Goal: Browse casually

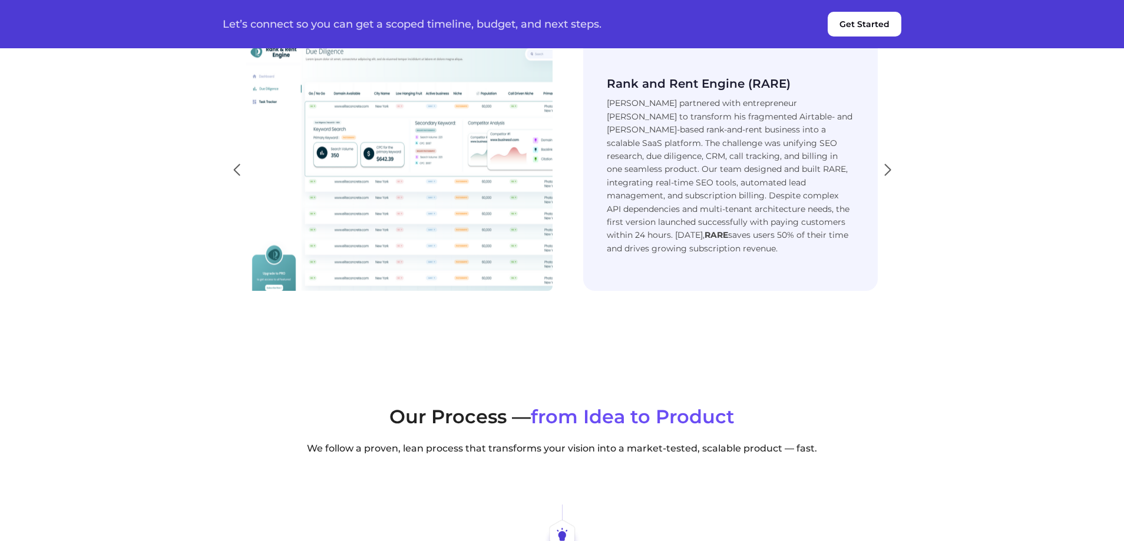
scroll to position [2180, 0]
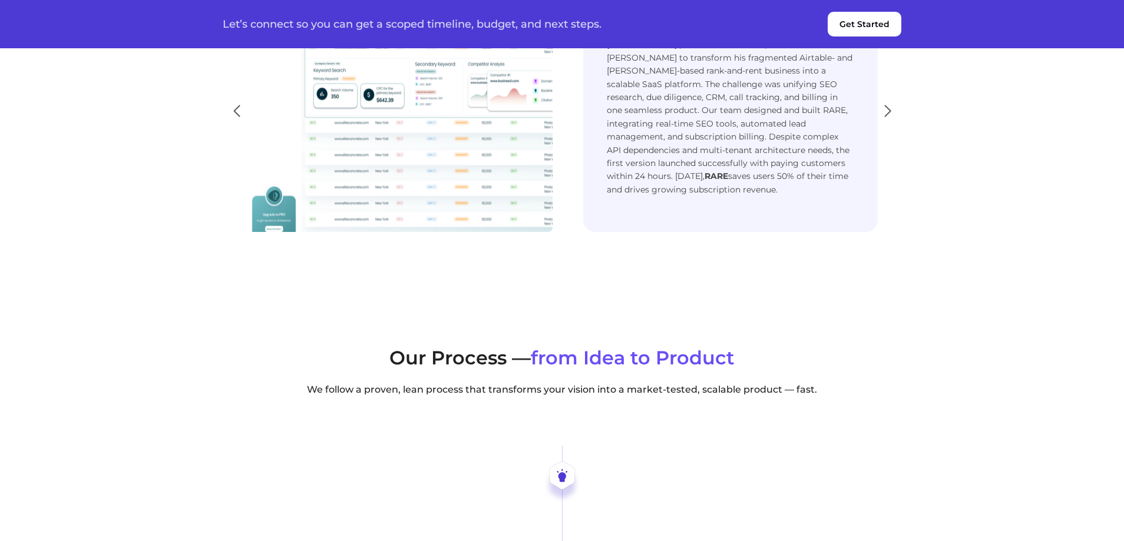
click at [886, 124] on div "Next slide" at bounding box center [888, 111] width 16 height 26
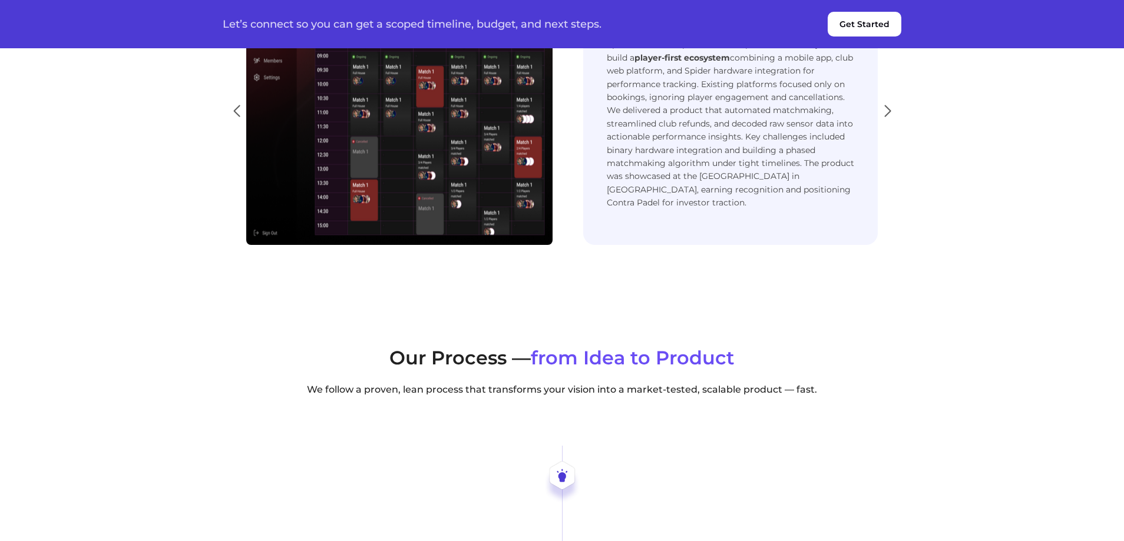
click at [893, 124] on div "Next slide" at bounding box center [888, 111] width 16 height 26
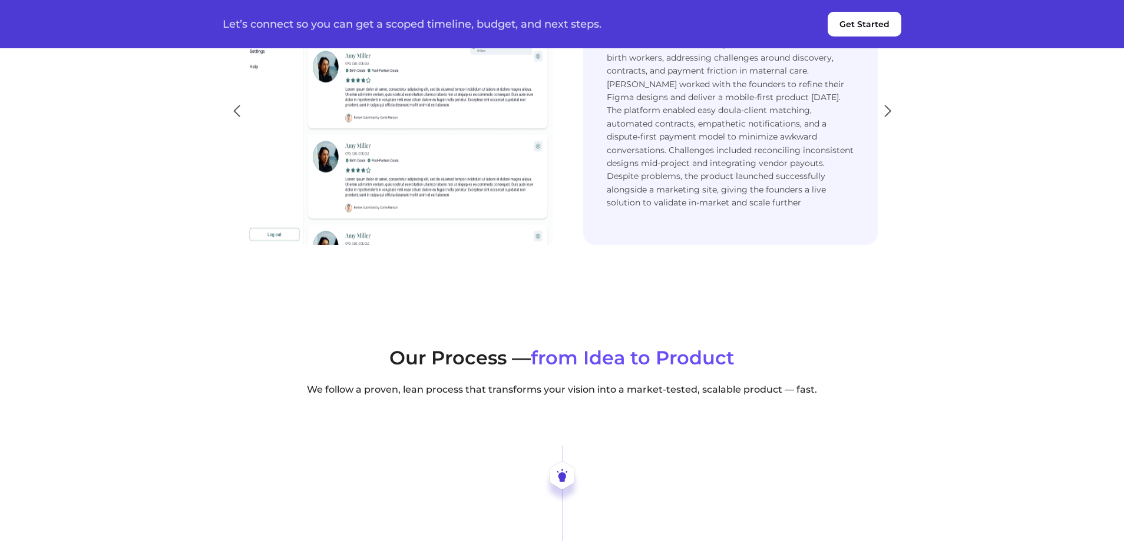
click at [893, 124] on div "Next slide" at bounding box center [888, 111] width 16 height 26
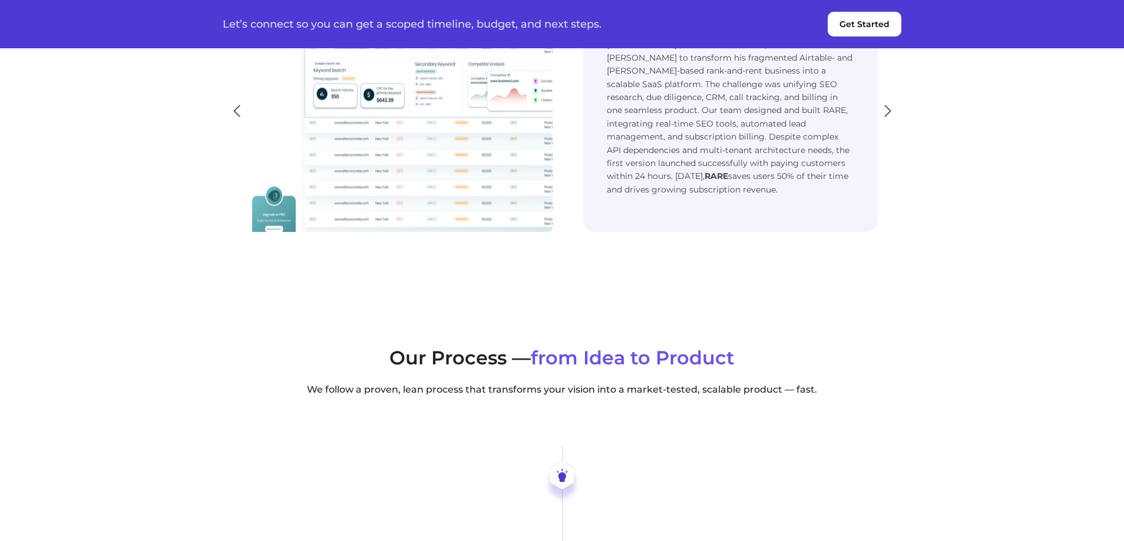
click at [893, 124] on div "Next slide" at bounding box center [888, 111] width 16 height 26
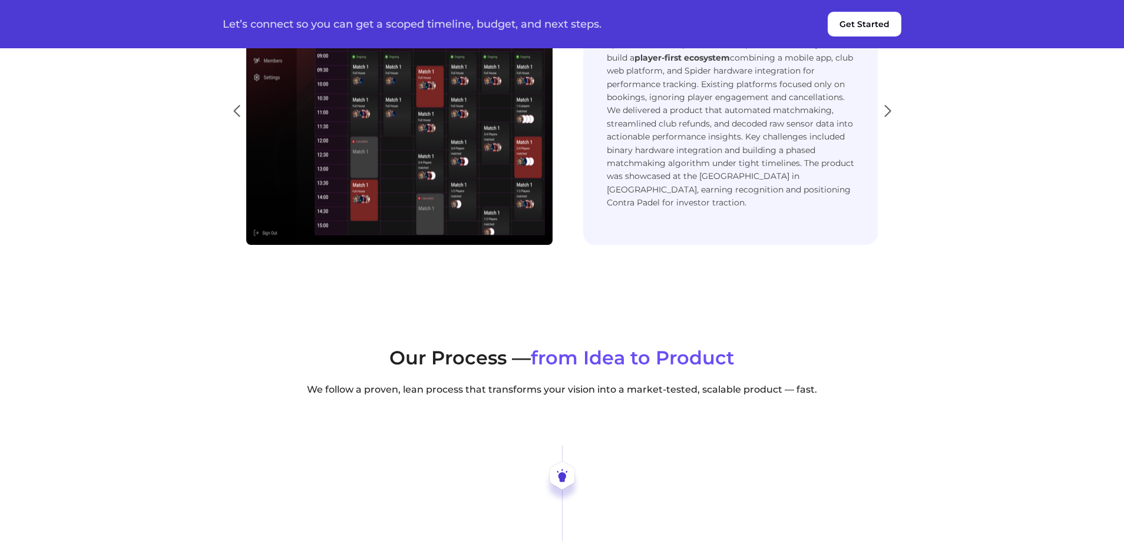
click at [236, 124] on div "Previous slide" at bounding box center [237, 111] width 16 height 26
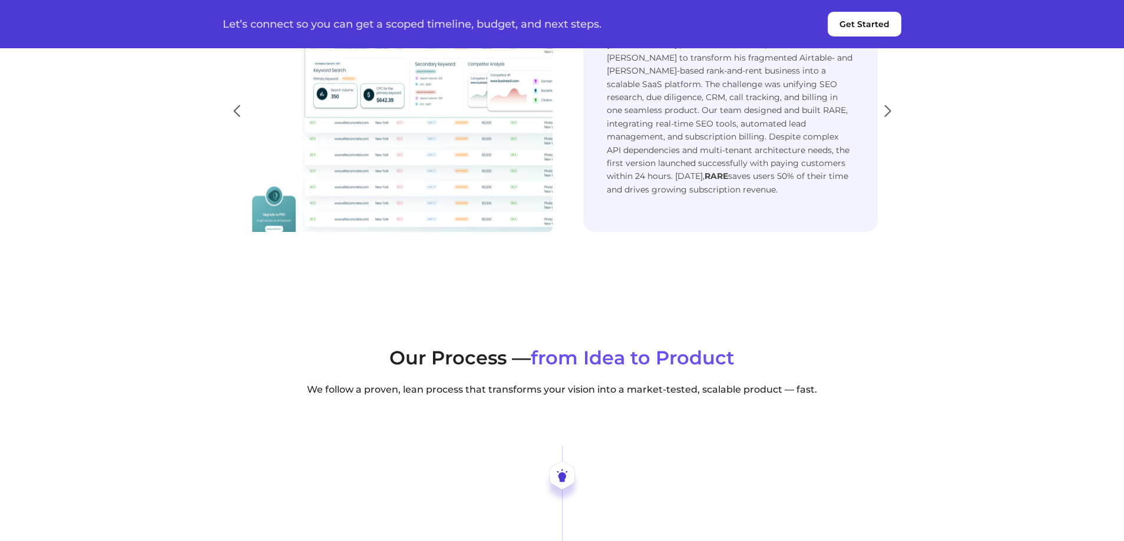
click at [333, 232] on img "1 / 3" at bounding box center [399, 104] width 306 height 255
click at [696, 32] on h3 "Rank and Rent Engine (RARE)" at bounding box center [730, 25] width 247 height 14
click at [798, 196] on p "[PERSON_NAME] partnered with entrepreneur [PERSON_NAME] to transform his fragme…" at bounding box center [730, 117] width 247 height 158
click at [728, 181] on strong "RARE" at bounding box center [717, 176] width 24 height 11
click at [323, 213] on img "1 / 3" at bounding box center [399, 104] width 306 height 255
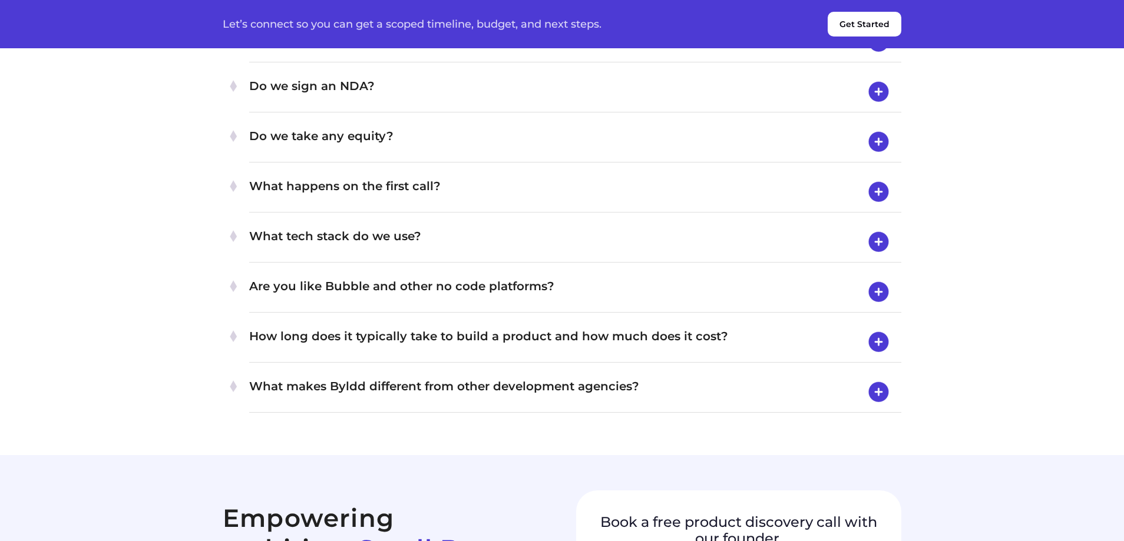
scroll to position [4419, 0]
